Goal: Task Accomplishment & Management: Manage account settings

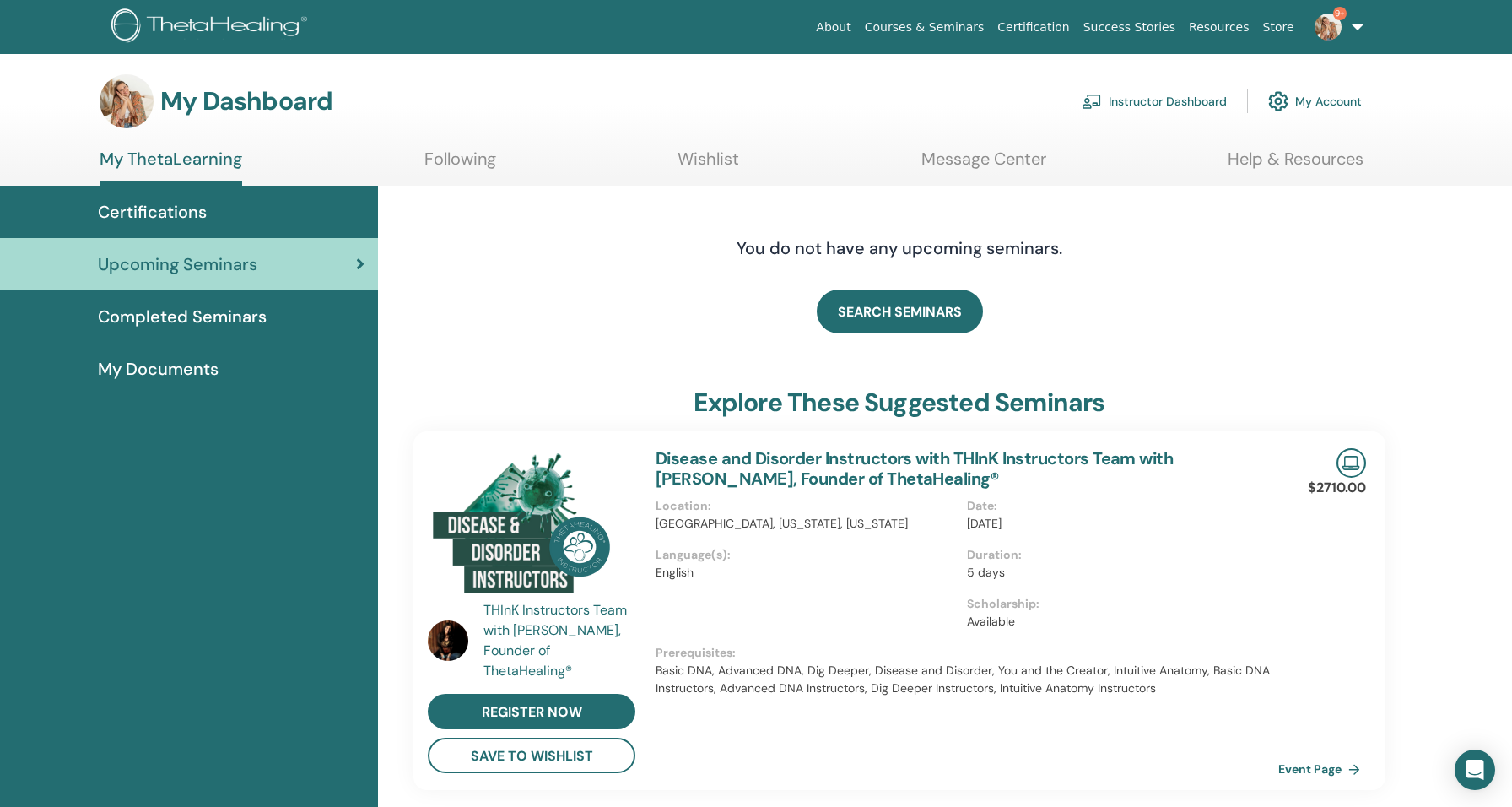
click at [191, 303] on link "Completed Seminars" at bounding box center [189, 317] width 378 height 53
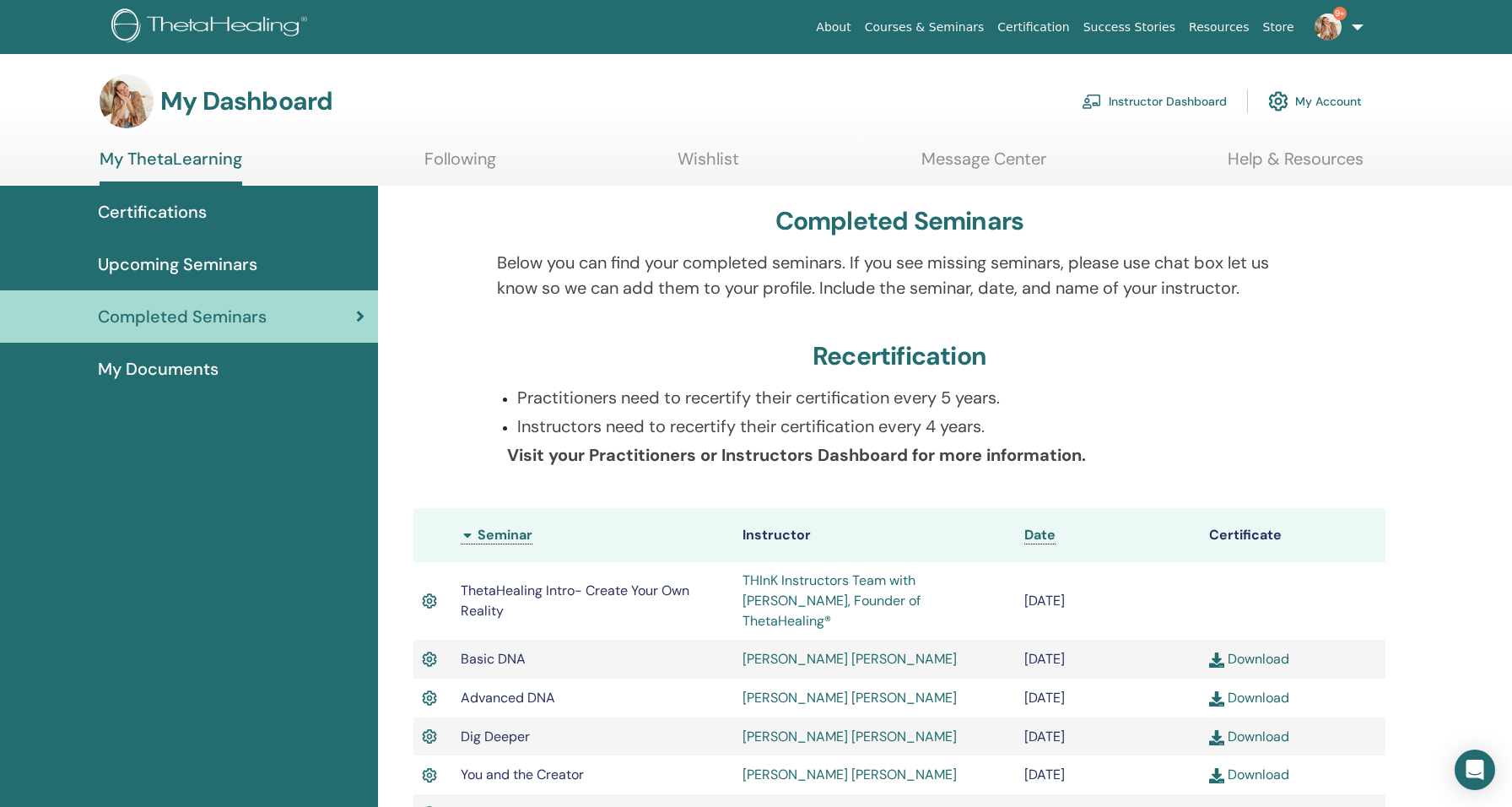
click at [1144, 99] on link "Instructor Dashboard" at bounding box center [1154, 101] width 145 height 37
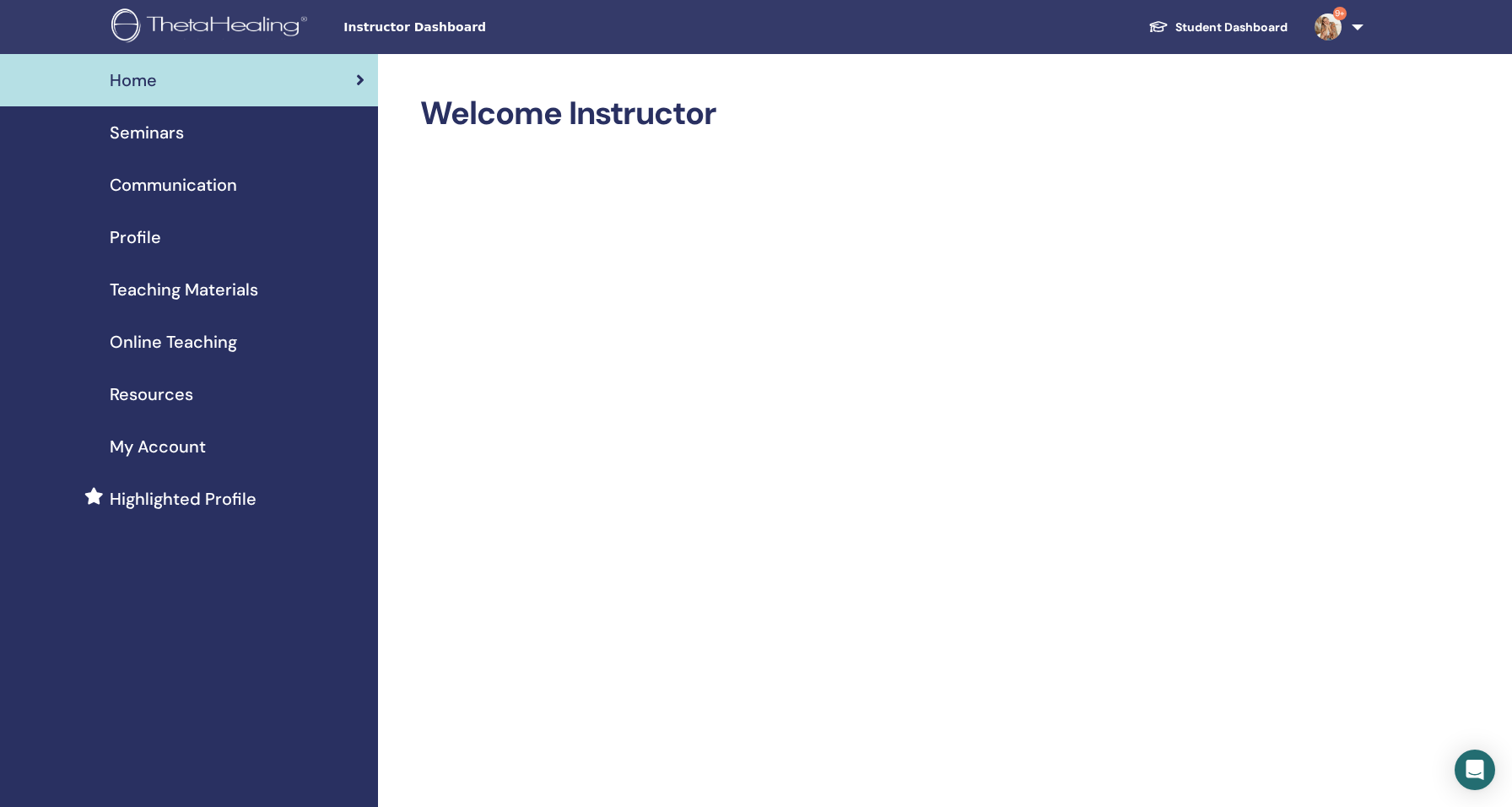
click at [173, 127] on span "Seminars" at bounding box center [146, 133] width 74 height 25
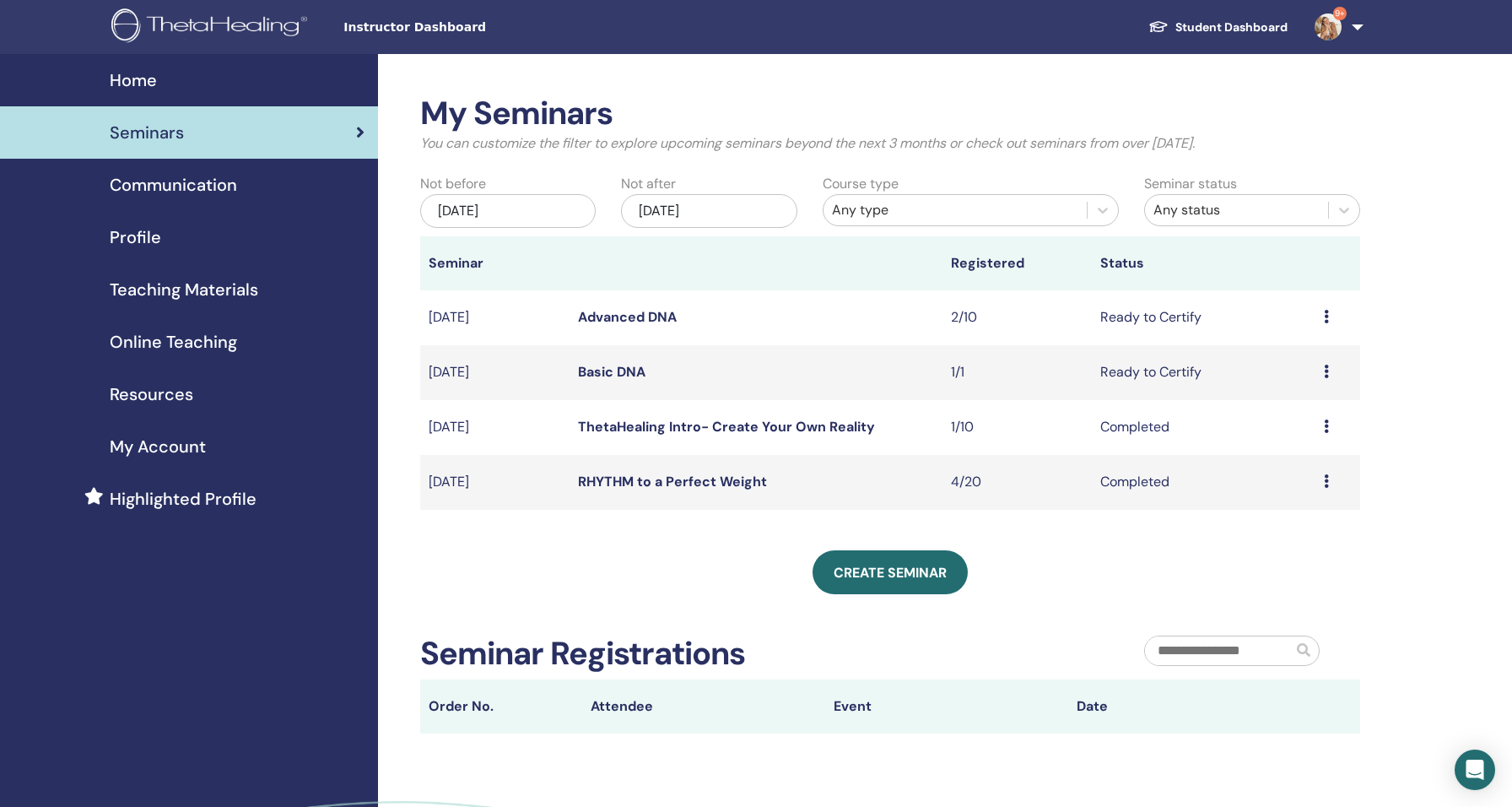
click at [1326, 372] on icon at bounding box center [1327, 371] width 5 height 14
click at [1191, 372] on td "Ready to Certify" at bounding box center [1204, 372] width 223 height 55
click at [1325, 368] on icon at bounding box center [1327, 371] width 5 height 14
click at [1268, 409] on link "Edit" at bounding box center [1267, 407] width 25 height 18
click at [1324, 373] on icon at bounding box center [1327, 371] width 5 height 14
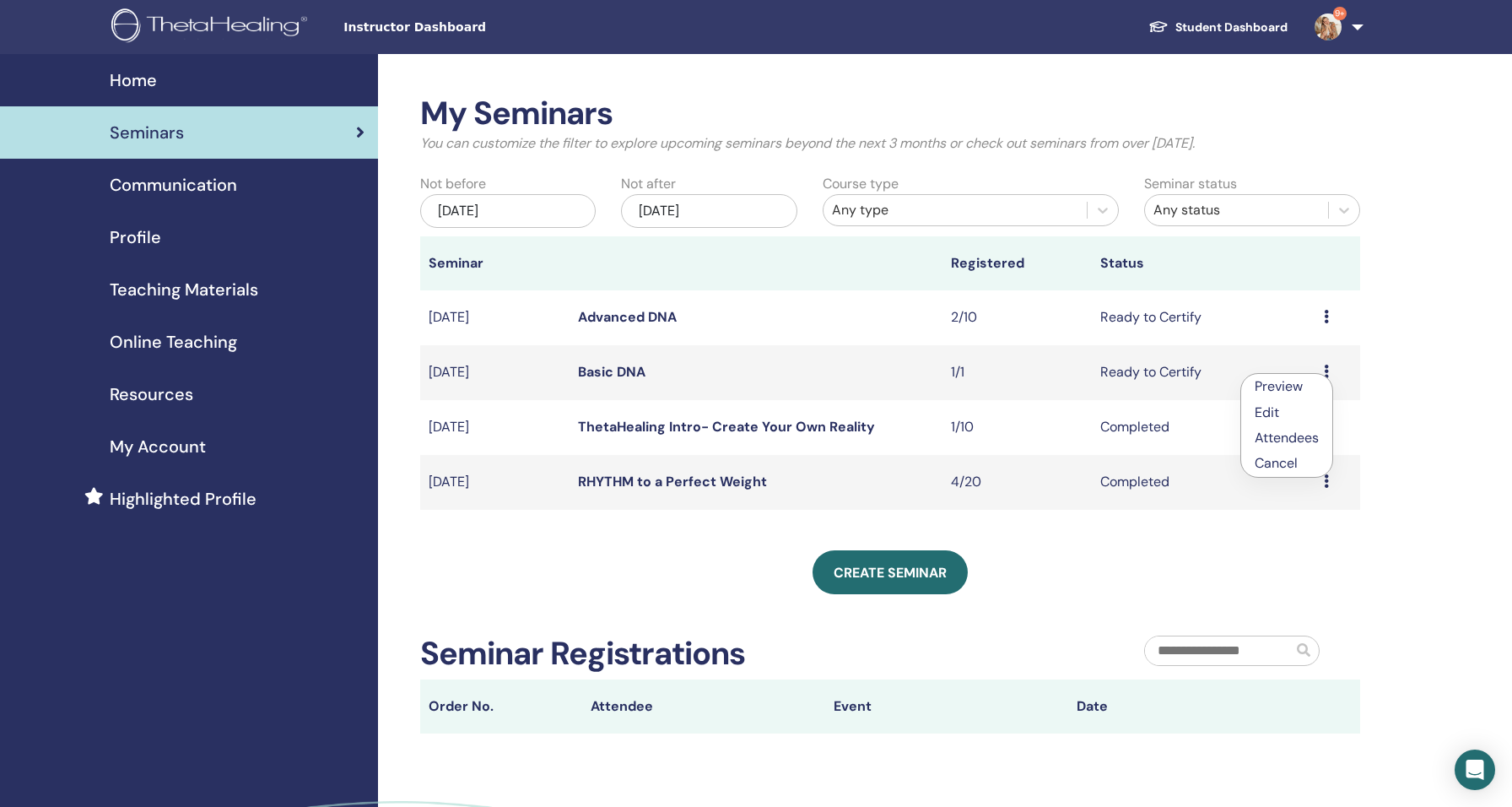
click at [1288, 384] on link "Preview" at bounding box center [1278, 386] width 48 height 18
click at [1132, 368] on td "Ready to Certify" at bounding box center [1204, 372] width 223 height 55
click at [1324, 369] on icon at bounding box center [1327, 371] width 5 height 14
click at [1306, 430] on link "Attendees" at bounding box center [1286, 433] width 65 height 18
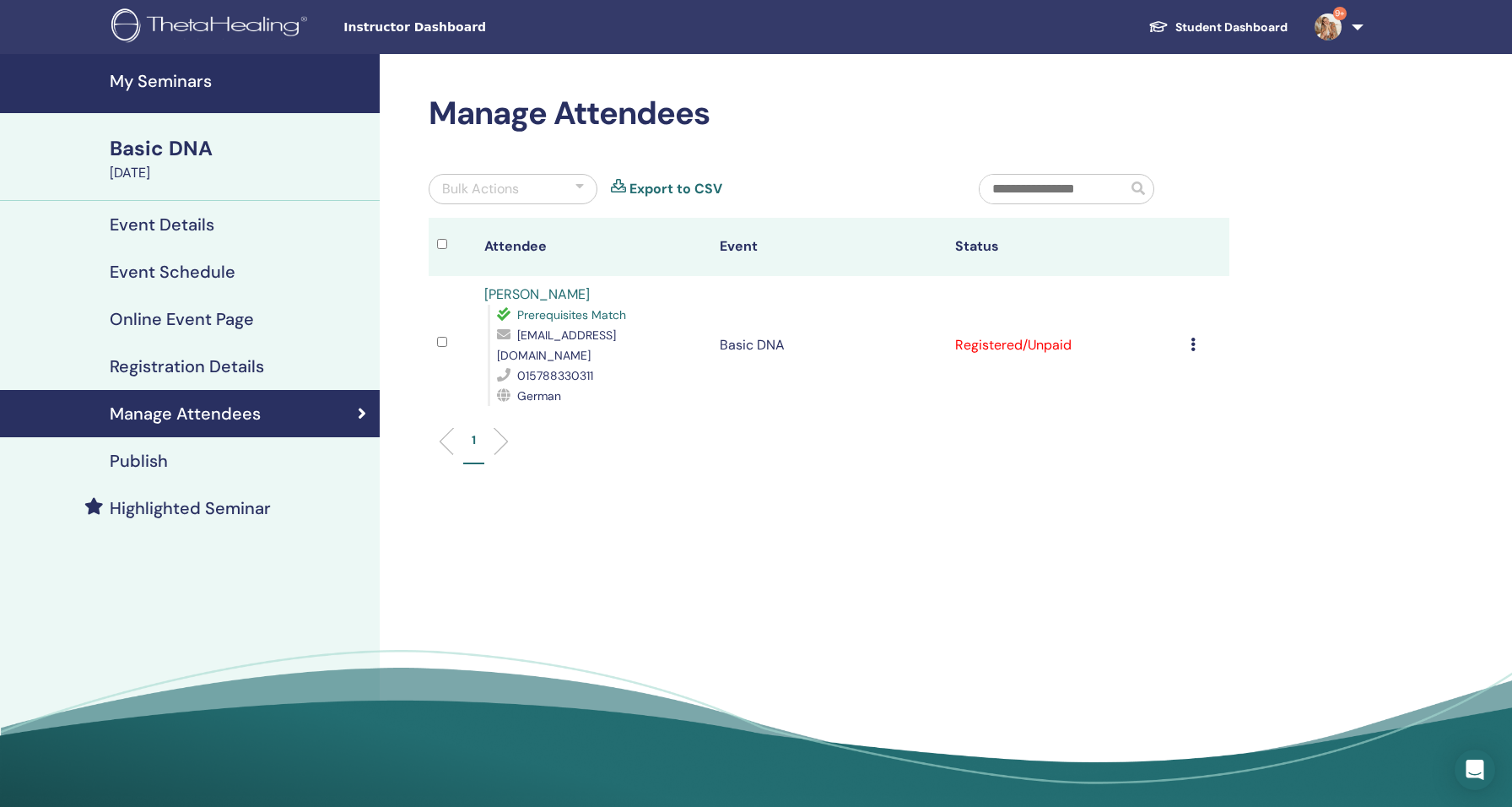
click at [1195, 335] on div "Cancel Registration Do not auto-certify Mark as Paid Mark as Unpaid Mark as Abs…" at bounding box center [1206, 345] width 31 height 20
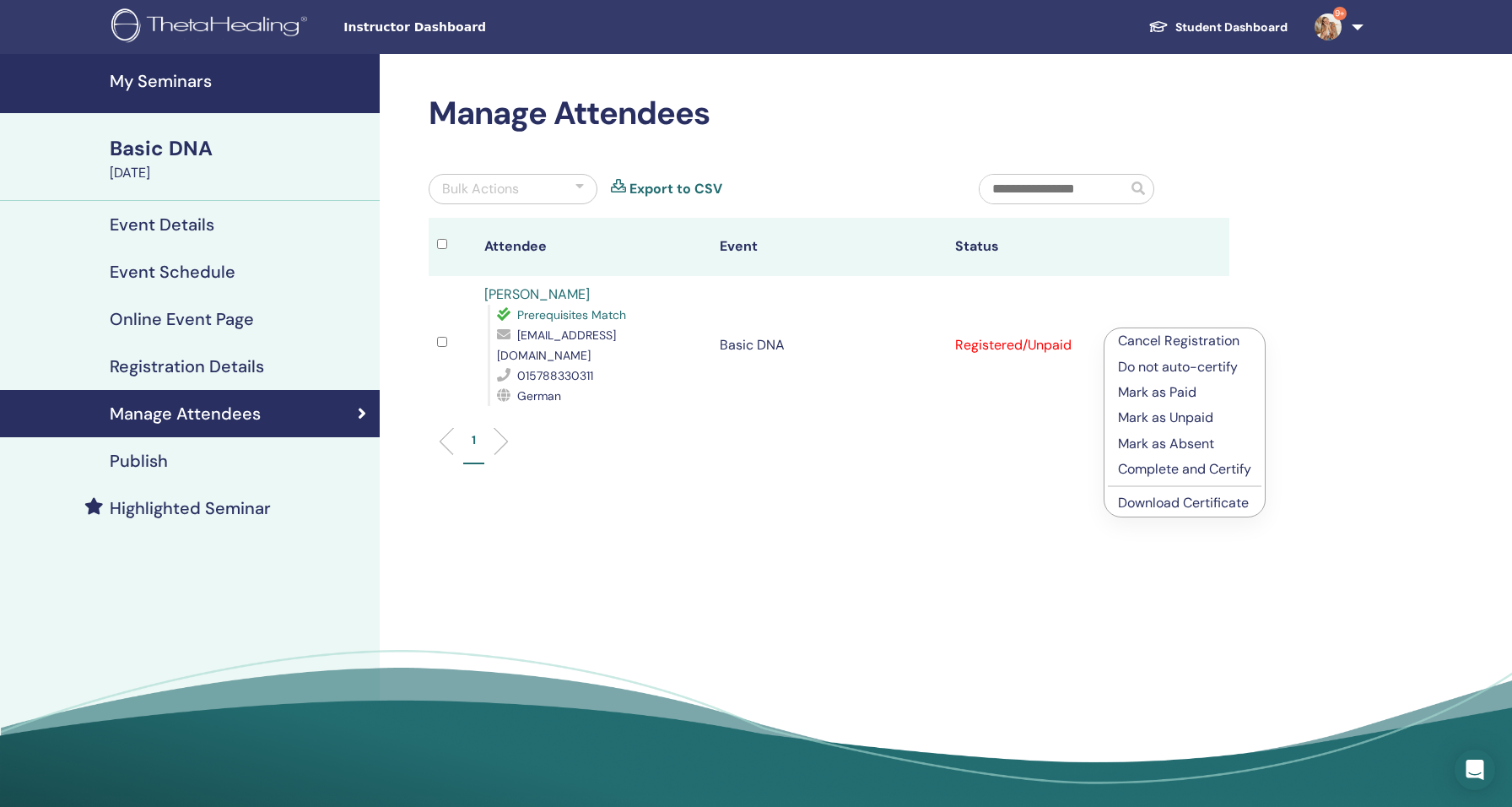
click at [1182, 476] on p "Complete and Certify" at bounding box center [1184, 469] width 133 height 20
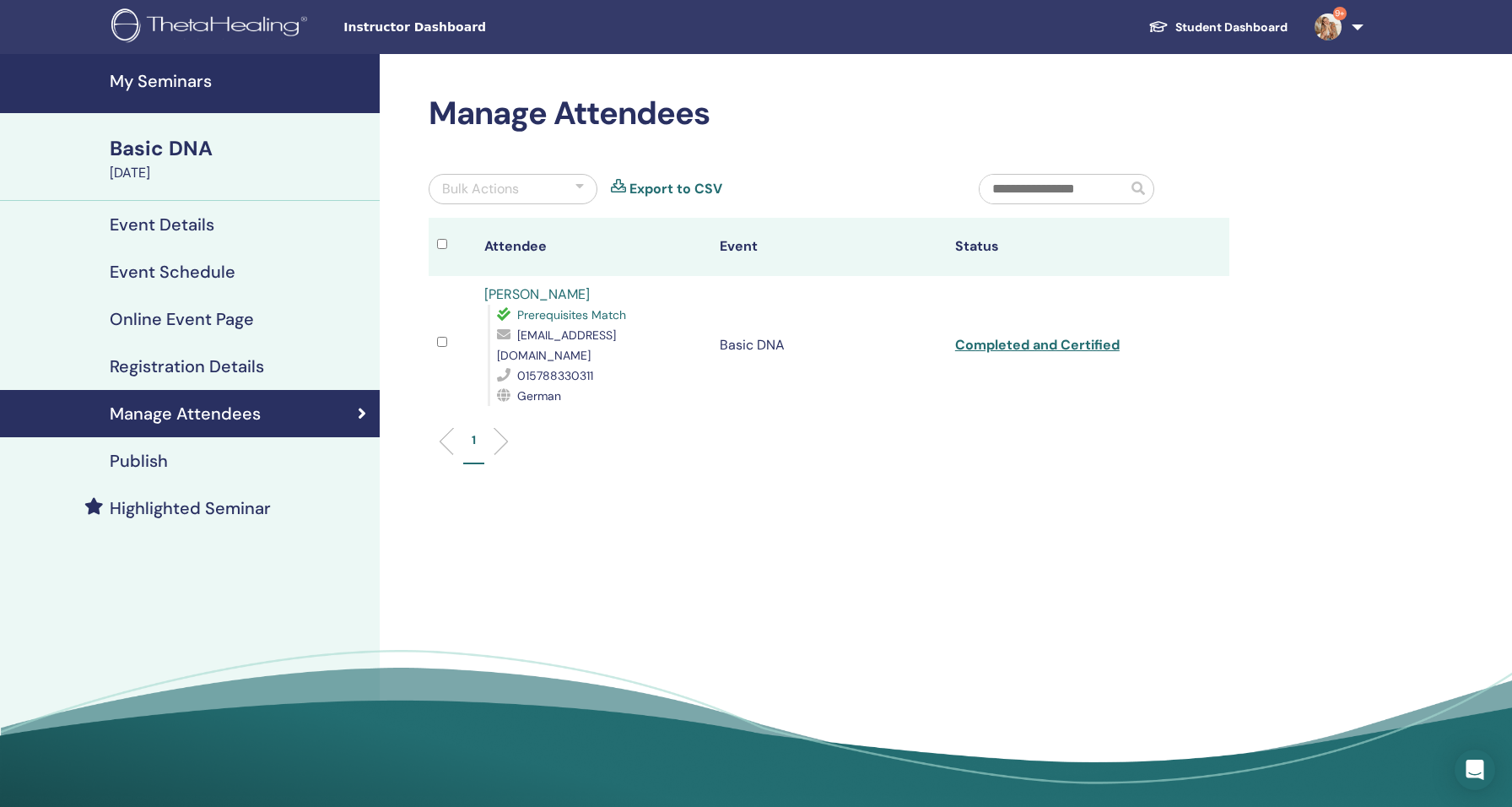
click at [1082, 340] on link "Completed and Certified" at bounding box center [1038, 344] width 165 height 18
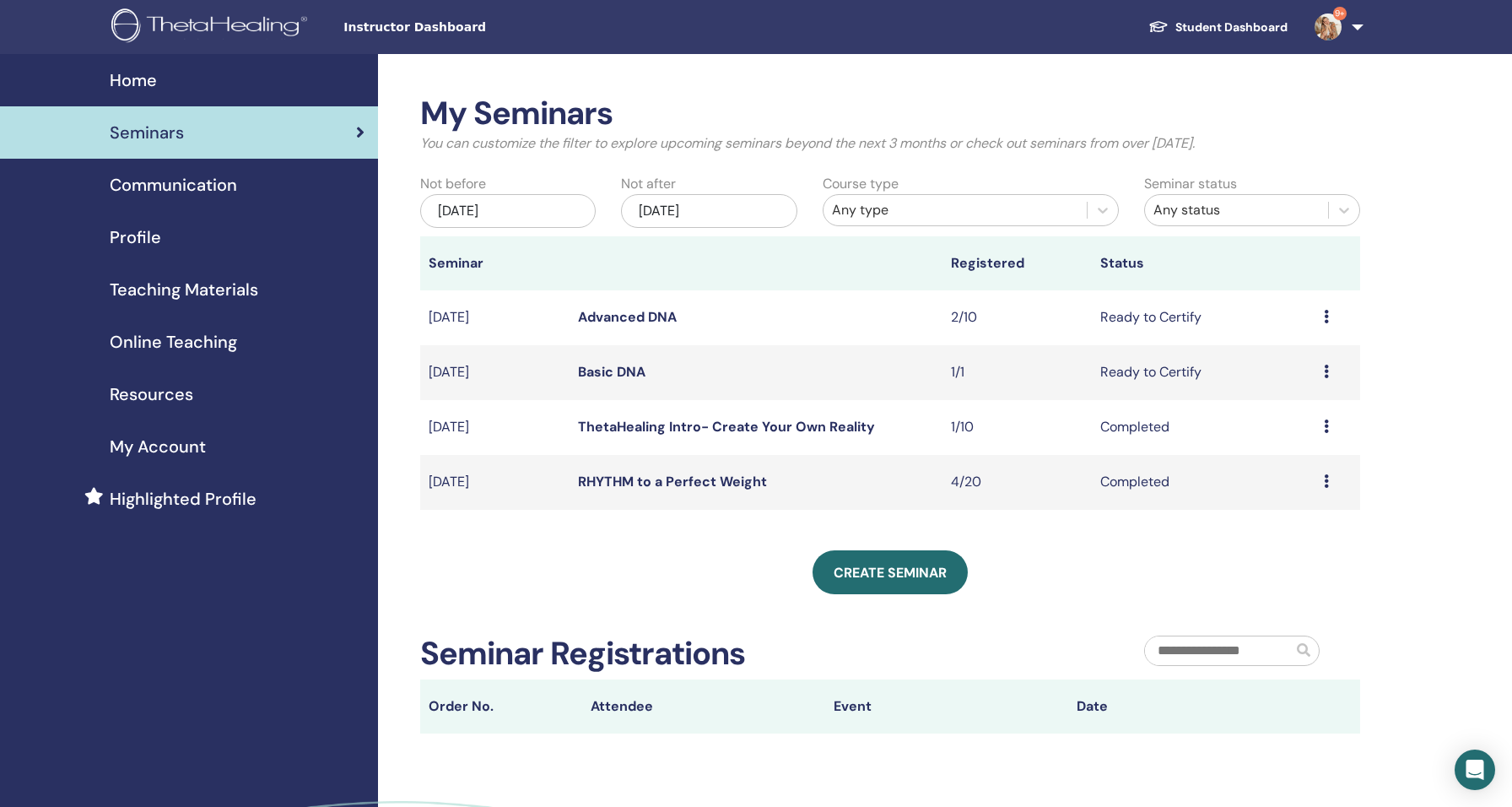
click at [1327, 313] on icon at bounding box center [1327, 317] width 5 height 14
click at [1295, 373] on link "Attendees" at bounding box center [1289, 376] width 65 height 18
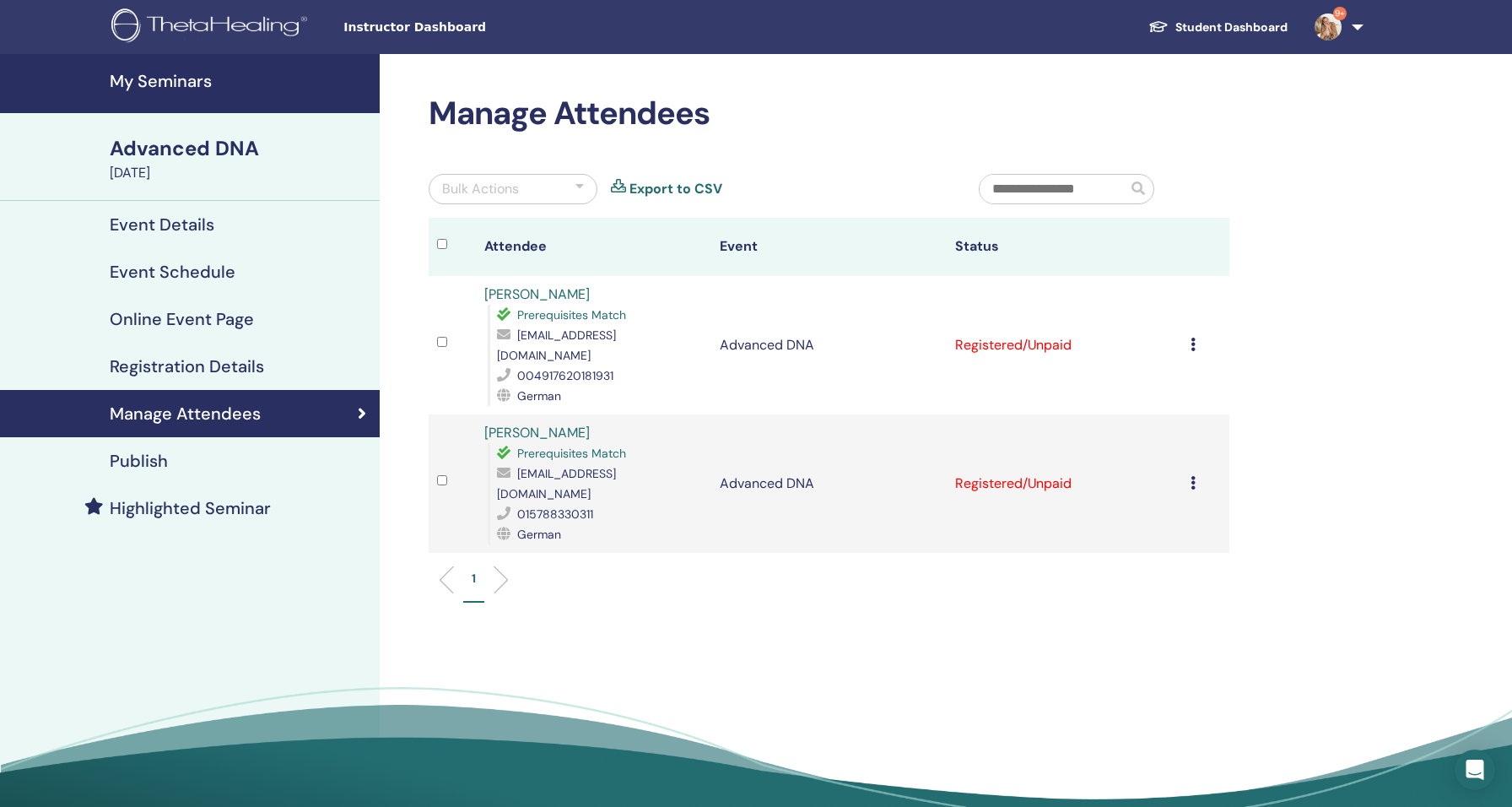
click at [1192, 337] on icon at bounding box center [1193, 344] width 5 height 14
click at [1167, 469] on p "Complete and Certify" at bounding box center [1181, 475] width 133 height 20
click at [1191, 476] on icon at bounding box center [1193, 483] width 5 height 14
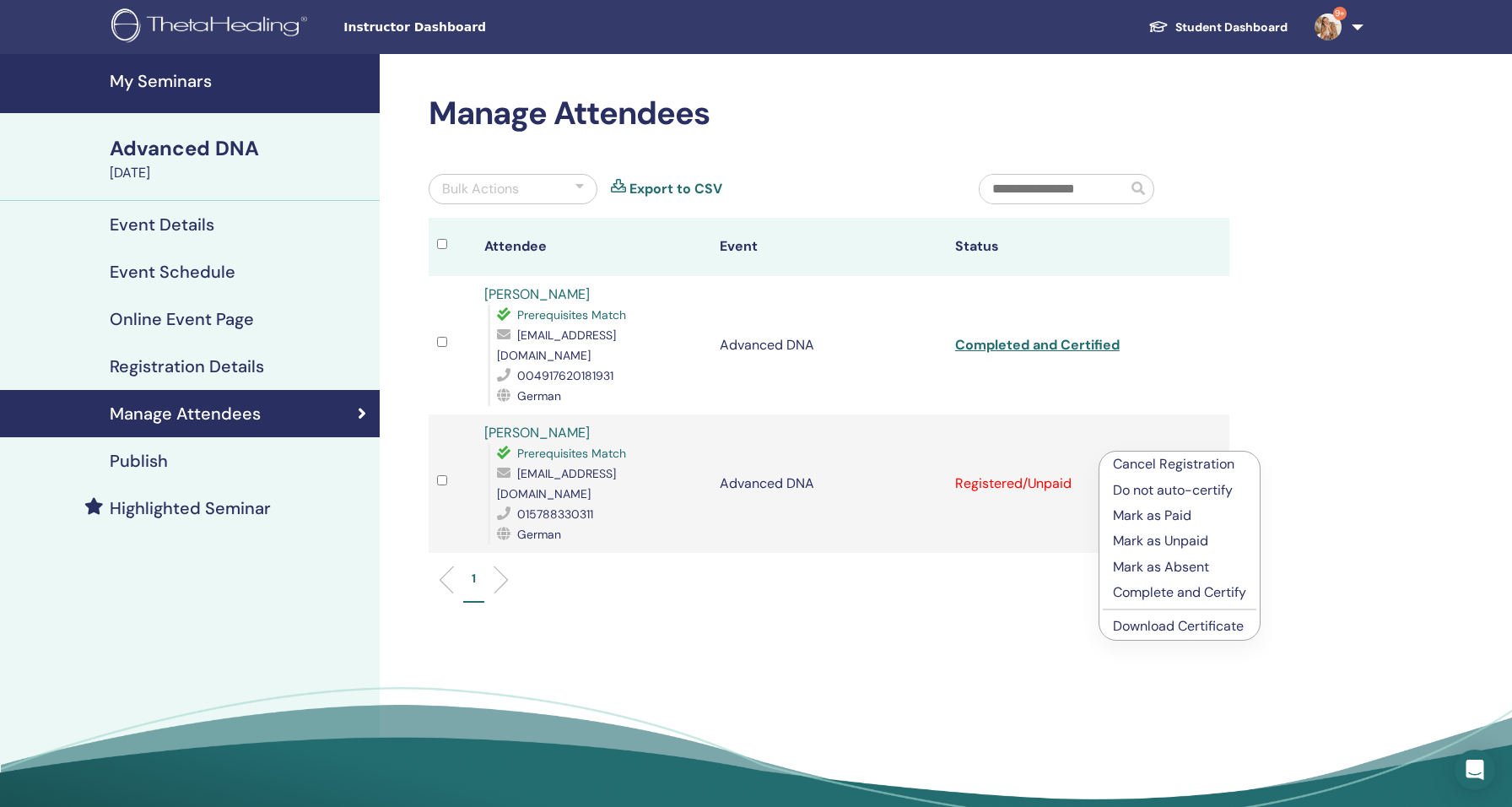
click at [1159, 592] on p "Complete and Certify" at bounding box center [1179, 593] width 133 height 20
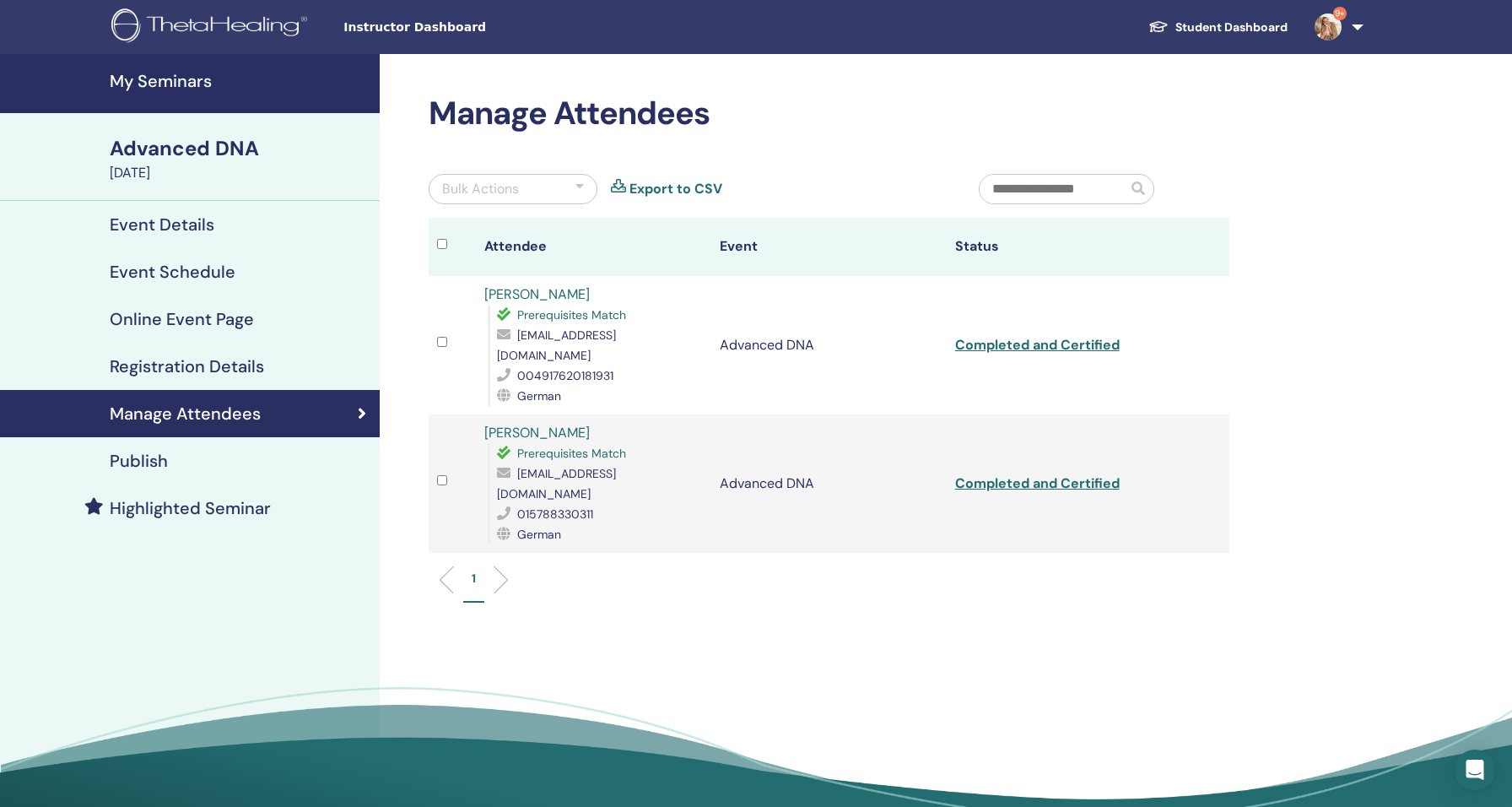
click at [1044, 336] on link "Completed and Certified" at bounding box center [1038, 344] width 165 height 18
click at [1043, 474] on link "Completed and Certified" at bounding box center [1038, 483] width 165 height 18
